Goal: Task Accomplishment & Management: Use online tool/utility

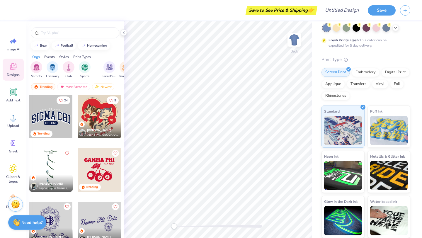
scroll to position [2300, 0]
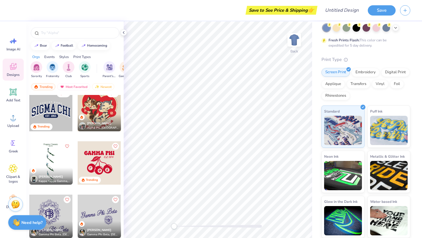
click at [59, 112] on div at bounding box center [50, 109] width 43 height 43
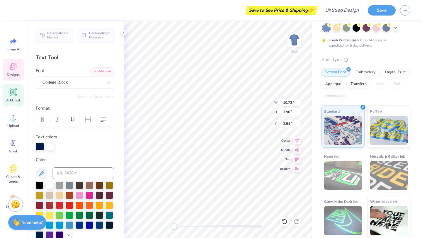
scroll to position [0, 0]
type textarea "Nu Alpha Kappa"
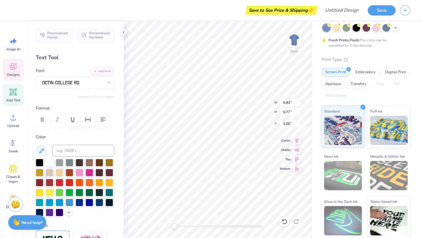
type input "5.83"
type input "0.77"
type input "3.00"
type textarea "Delta Chapter"
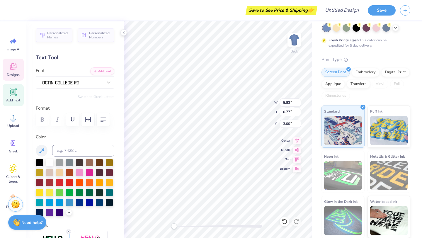
scroll to position [0, 1]
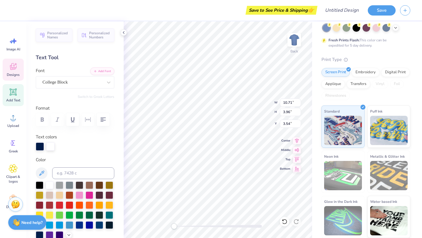
type input "3.97"
type input "11.61"
type input "4.29"
type input "3.68"
type input "12.97"
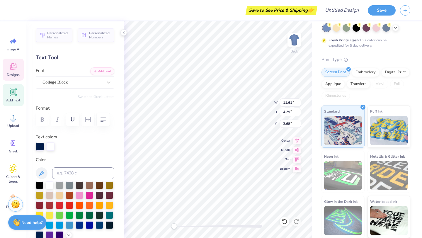
type input "4.79"
type input "13.45"
type input "4.97"
click at [120, 144] on div "Personalized Names Personalized Numbers Text Tool Add Font Font College Block S…" at bounding box center [74, 129] width 97 height 216
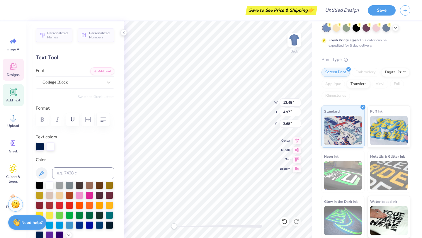
type input "13.45"
type input "4.97"
type input "3.68"
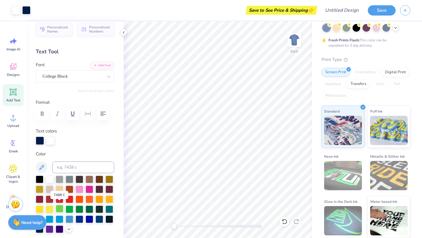
scroll to position [14, 0]
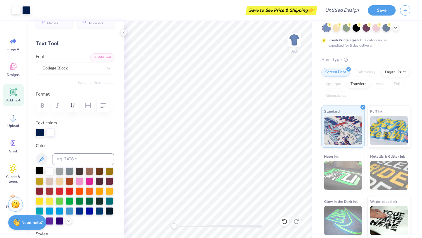
click at [39, 172] on div at bounding box center [40, 171] width 8 height 8
click at [50, 132] on div at bounding box center [50, 132] width 8 height 8
click at [39, 173] on div at bounding box center [40, 171] width 8 height 8
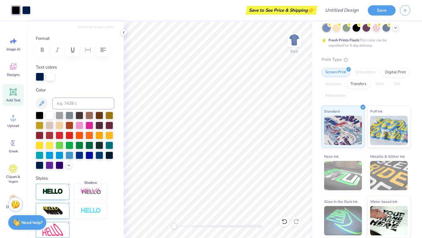
scroll to position [66, 0]
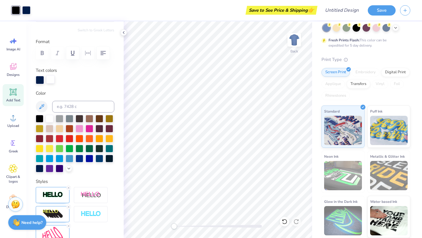
click at [50, 83] on div at bounding box center [50, 79] width 8 height 8
click at [50, 118] on div at bounding box center [50, 118] width 8 height 8
click at [51, 79] on div at bounding box center [50, 80] width 8 height 8
click at [48, 117] on div at bounding box center [50, 118] width 8 height 8
click at [49, 118] on div at bounding box center [50, 118] width 8 height 8
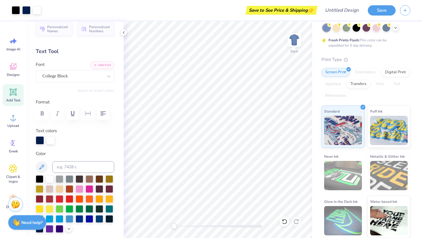
scroll to position [0, 0]
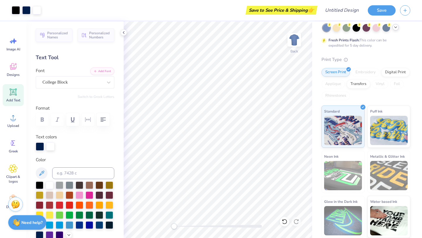
click at [395, 27] on polyline at bounding box center [395, 27] width 2 height 1
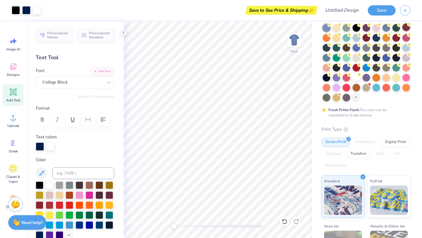
click at [405, 27] on div at bounding box center [406, 27] width 8 height 8
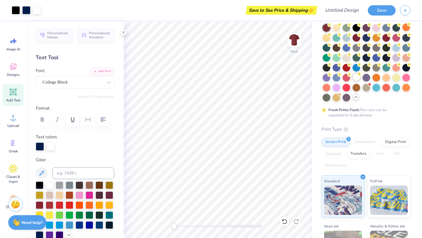
click at [359, 78] on div at bounding box center [356, 77] width 8 height 8
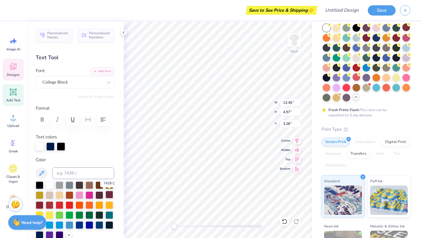
click at [105, 192] on div at bounding box center [109, 195] width 8 height 8
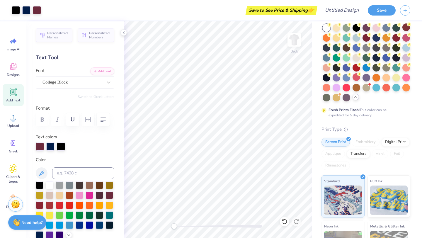
click at [107, 140] on div "Text colors" at bounding box center [75, 142] width 78 height 17
click at [50, 146] on div at bounding box center [50, 146] width 8 height 8
click at [46, 185] on div at bounding box center [50, 185] width 8 height 8
click at [107, 195] on div at bounding box center [109, 195] width 8 height 8
click at [39, 187] on div at bounding box center [40, 185] width 8 height 8
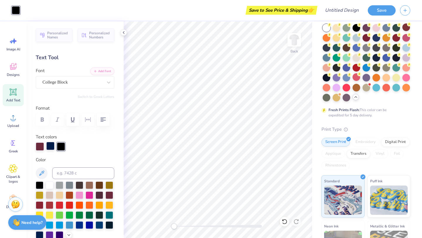
click at [52, 149] on div at bounding box center [50, 146] width 8 height 8
click at [37, 146] on div at bounding box center [40, 146] width 8 height 8
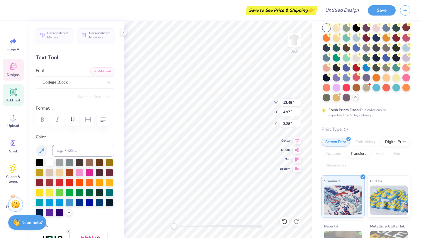
click at [51, 162] on div at bounding box center [50, 162] width 8 height 8
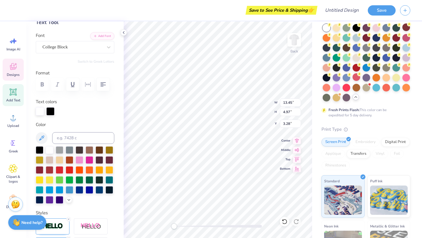
scroll to position [34, 0]
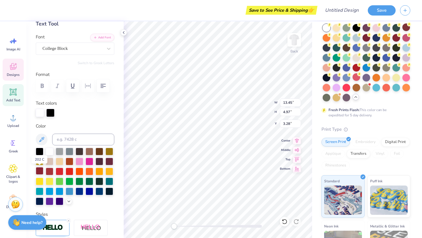
click at [40, 173] on div at bounding box center [40, 171] width 8 height 8
click at [110, 120] on div "Personalized Names Personalized Numbers Text Tool Add Font Font College Block S…" at bounding box center [74, 129] width 97 height 216
click at [53, 112] on div at bounding box center [50, 112] width 8 height 8
click at [88, 118] on div "Personalized Names Personalized Numbers Text Tool Add Font Font College Block S…" at bounding box center [74, 129] width 97 height 216
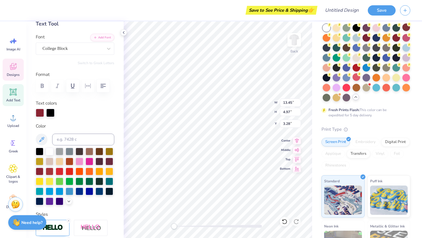
click at [116, 124] on div "Personalized Names Personalized Numbers Text Tool Add Font Font College Block S…" at bounding box center [74, 129] width 97 height 216
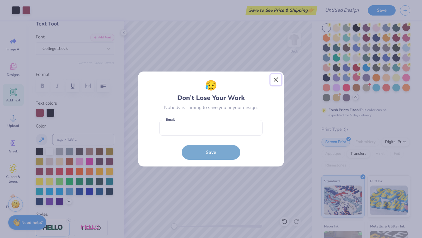
click at [275, 80] on button "Close" at bounding box center [275, 79] width 11 height 11
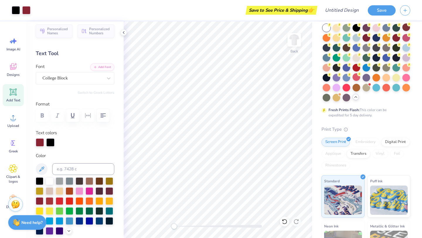
scroll to position [3, 0]
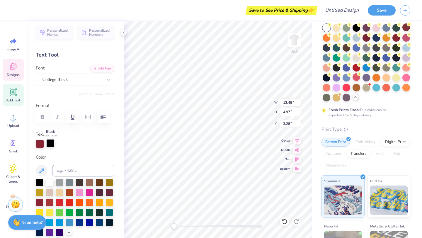
click at [50, 144] on div at bounding box center [50, 143] width 8 height 8
click at [49, 185] on div at bounding box center [50, 182] width 8 height 8
click at [40, 182] on div at bounding box center [40, 182] width 8 height 8
click at [77, 146] on div at bounding box center [75, 144] width 78 height 8
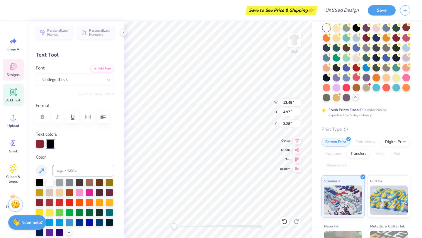
click at [78, 159] on label "Color" at bounding box center [75, 157] width 78 height 7
click at [91, 97] on div "Personalized Names Personalized Numbers Text Tool Add Font Font College Block S…" at bounding box center [74, 129] width 97 height 216
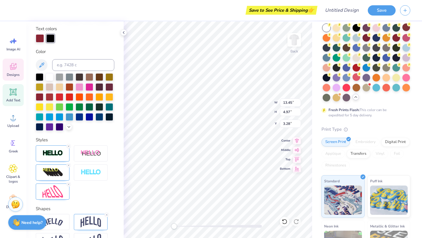
scroll to position [149, 0]
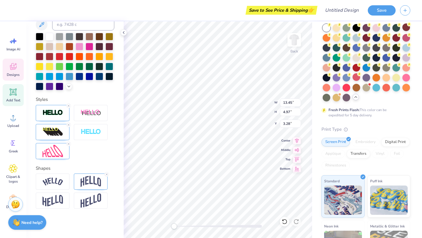
click at [14, 57] on div "Image AI Designs Add Text Upload Greek Clipart & logos Decorate" at bounding box center [13, 123] width 21 height 180
click at [14, 71] on div "Designs" at bounding box center [13, 70] width 21 height 22
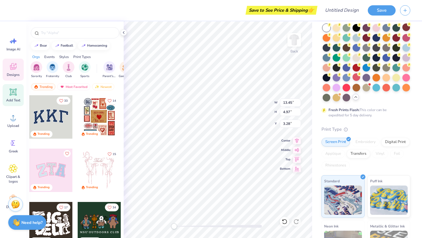
click at [17, 96] on icon at bounding box center [13, 92] width 9 height 9
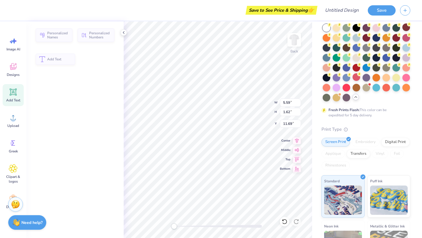
type input "5.59"
type input "1.62"
type input "11.69"
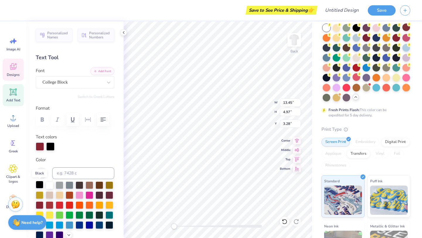
click at [40, 184] on div at bounding box center [40, 185] width 8 height 8
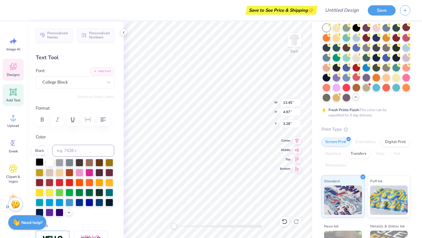
click at [37, 163] on div at bounding box center [40, 162] width 8 height 8
click at [38, 183] on div at bounding box center [40, 182] width 8 height 8
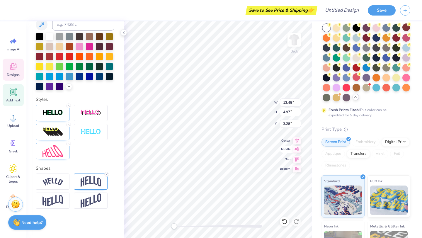
click at [297, 152] on icon at bounding box center [297, 149] width 8 height 7
click at [296, 138] on icon at bounding box center [297, 139] width 4 height 5
click at [299, 159] on icon at bounding box center [297, 158] width 8 height 7
click at [298, 167] on icon at bounding box center [297, 167] width 8 height 7
click at [295, 152] on icon at bounding box center [297, 149] width 8 height 7
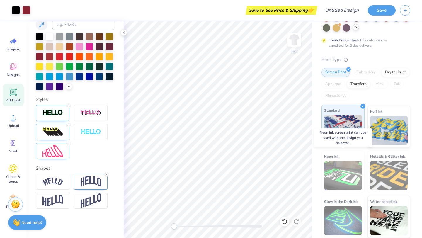
scroll to position [0, 0]
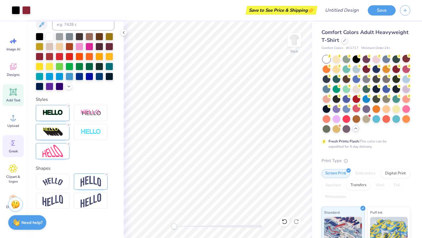
click at [13, 146] on icon at bounding box center [13, 143] width 9 height 9
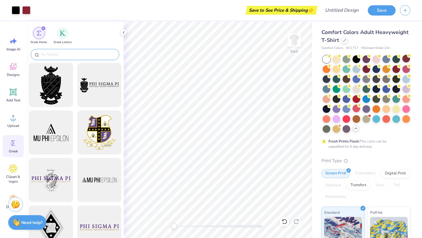
click at [79, 55] on input "text" at bounding box center [77, 55] width 75 height 6
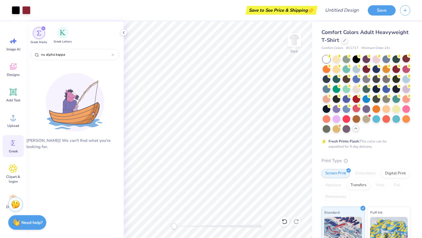
type input "nu alpha kappa"
click at [69, 30] on div "Greek Letters" at bounding box center [63, 35] width 18 height 17
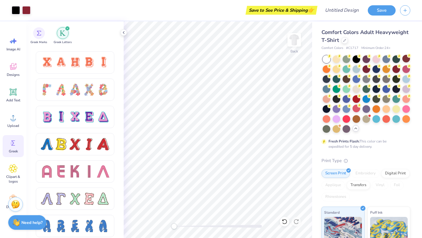
scroll to position [472, 0]
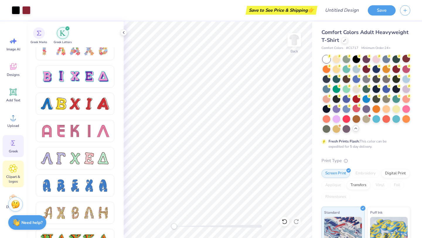
click at [12, 176] on span "Clipart & logos" at bounding box center [13, 178] width 19 height 9
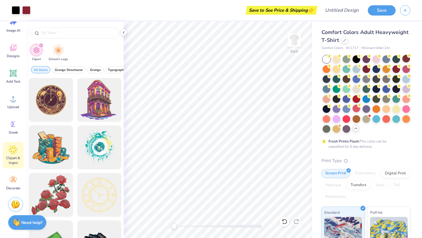
scroll to position [0, 0]
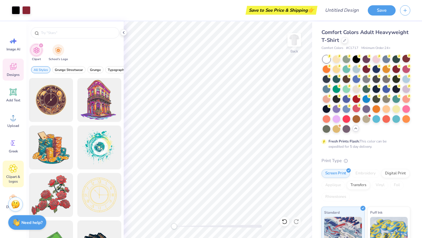
click at [17, 78] on div "Designs" at bounding box center [13, 70] width 21 height 22
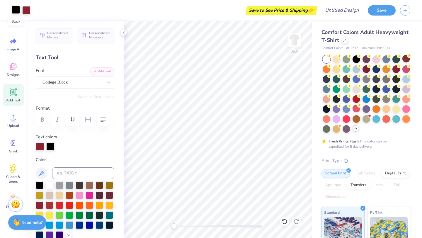
click at [19, 9] on div at bounding box center [16, 10] width 8 height 8
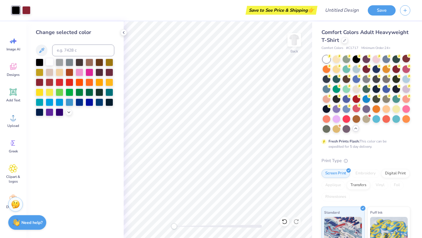
click at [47, 64] on div at bounding box center [50, 62] width 8 height 8
click at [37, 61] on div at bounding box center [40, 62] width 8 height 8
click at [29, 14] on div at bounding box center [26, 10] width 8 height 8
click at [51, 63] on div at bounding box center [50, 62] width 8 height 8
click at [41, 83] on div at bounding box center [40, 82] width 8 height 8
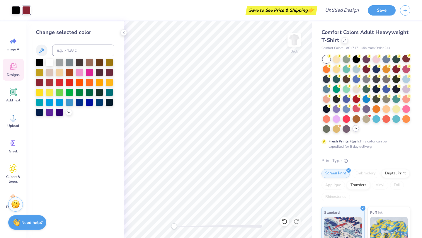
click at [13, 72] on span "Designs" at bounding box center [13, 74] width 13 height 5
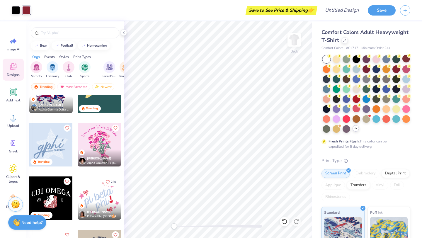
scroll to position [1683, 0]
